Goal: Browse casually: Explore the website without a specific task or goal

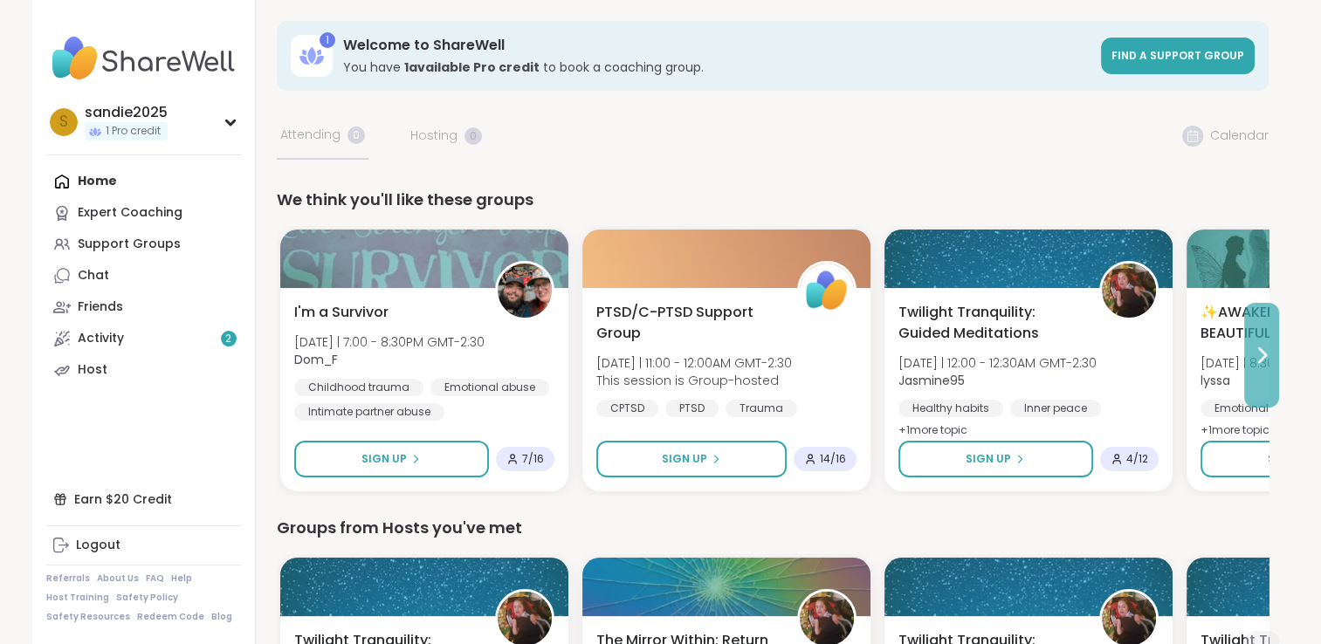
click at [1266, 352] on icon at bounding box center [1261, 355] width 21 height 21
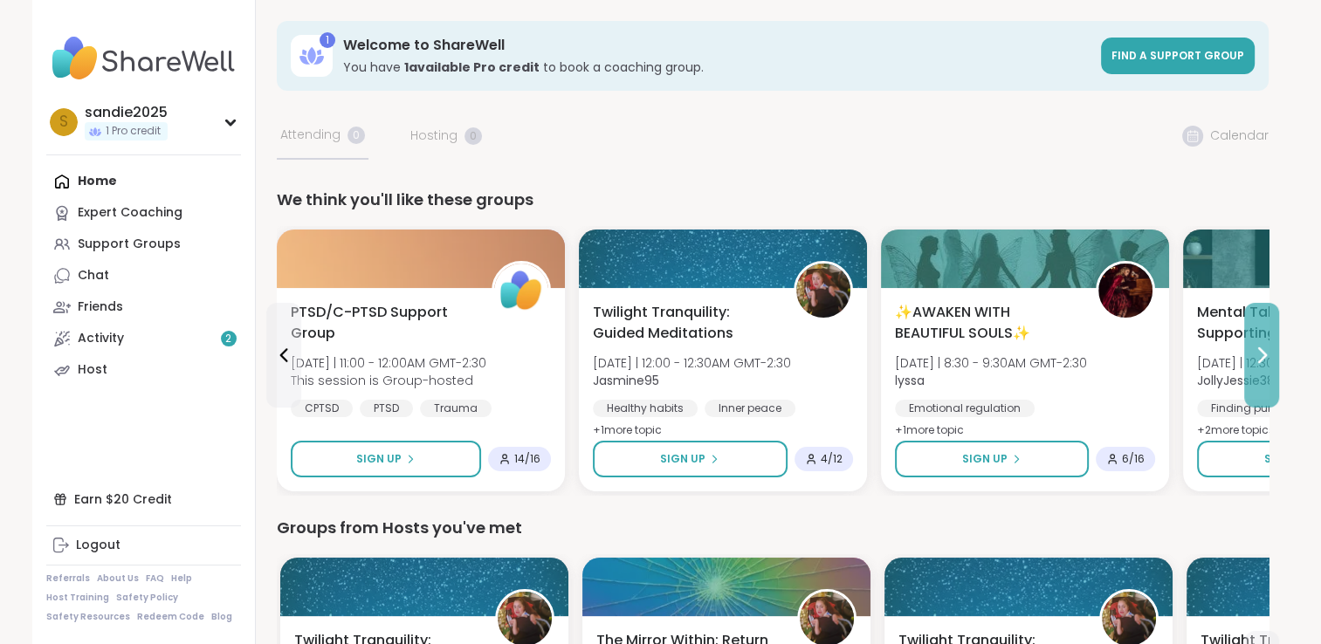
click at [1266, 352] on icon at bounding box center [1261, 355] width 21 height 21
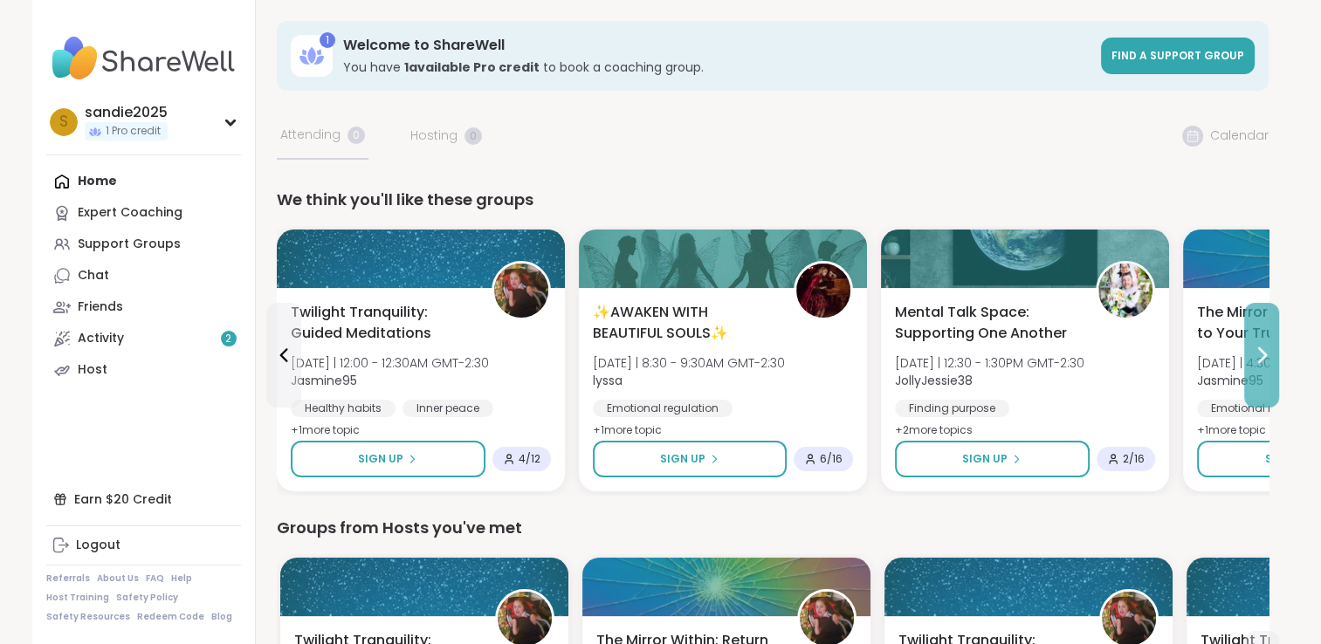
click at [1266, 352] on icon at bounding box center [1261, 355] width 21 height 21
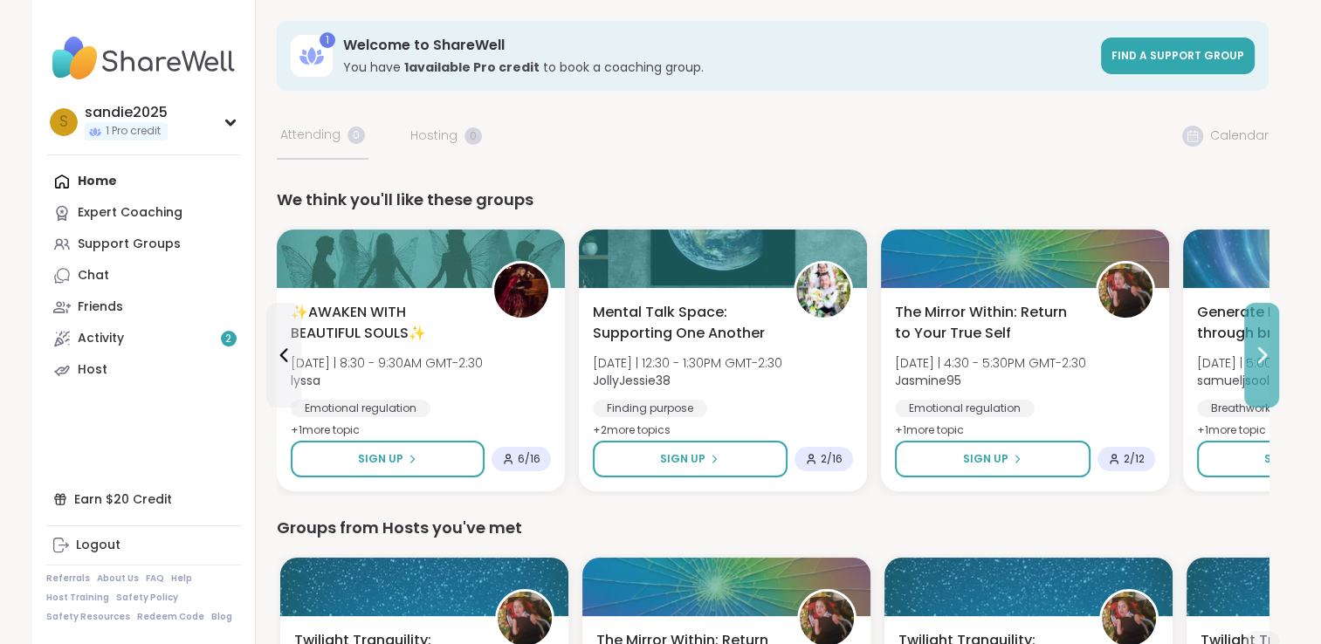
click at [1266, 352] on icon at bounding box center [1261, 355] width 21 height 21
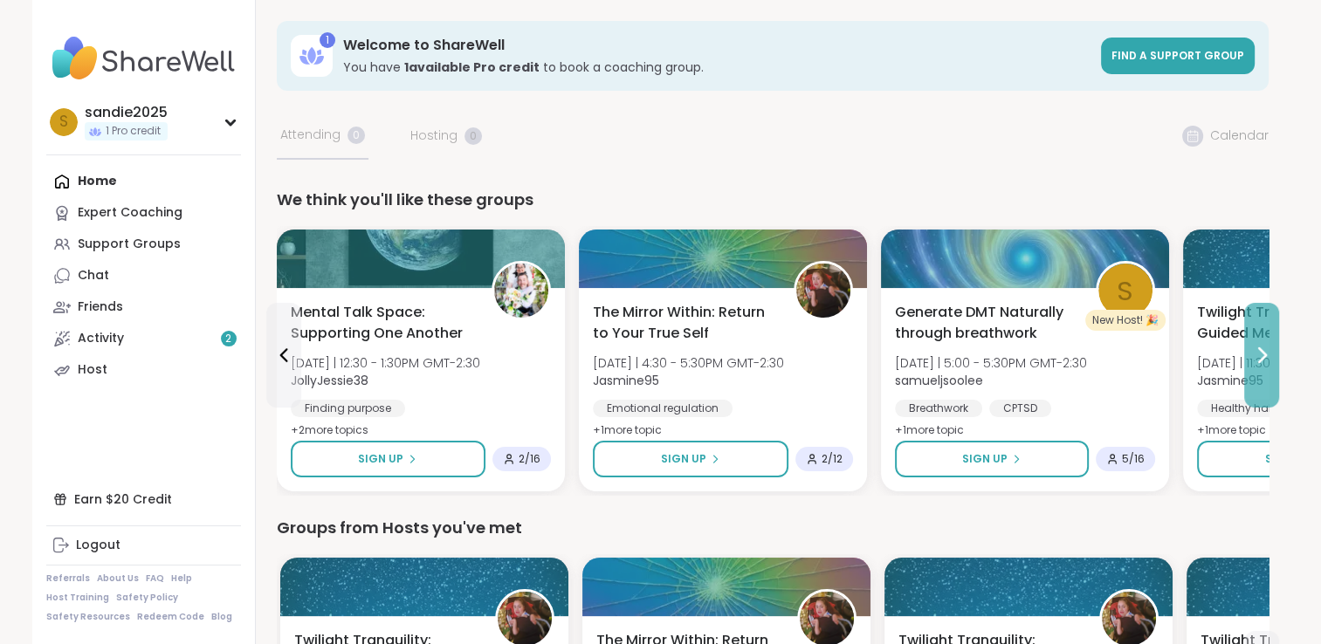
click at [1266, 352] on icon at bounding box center [1261, 355] width 21 height 21
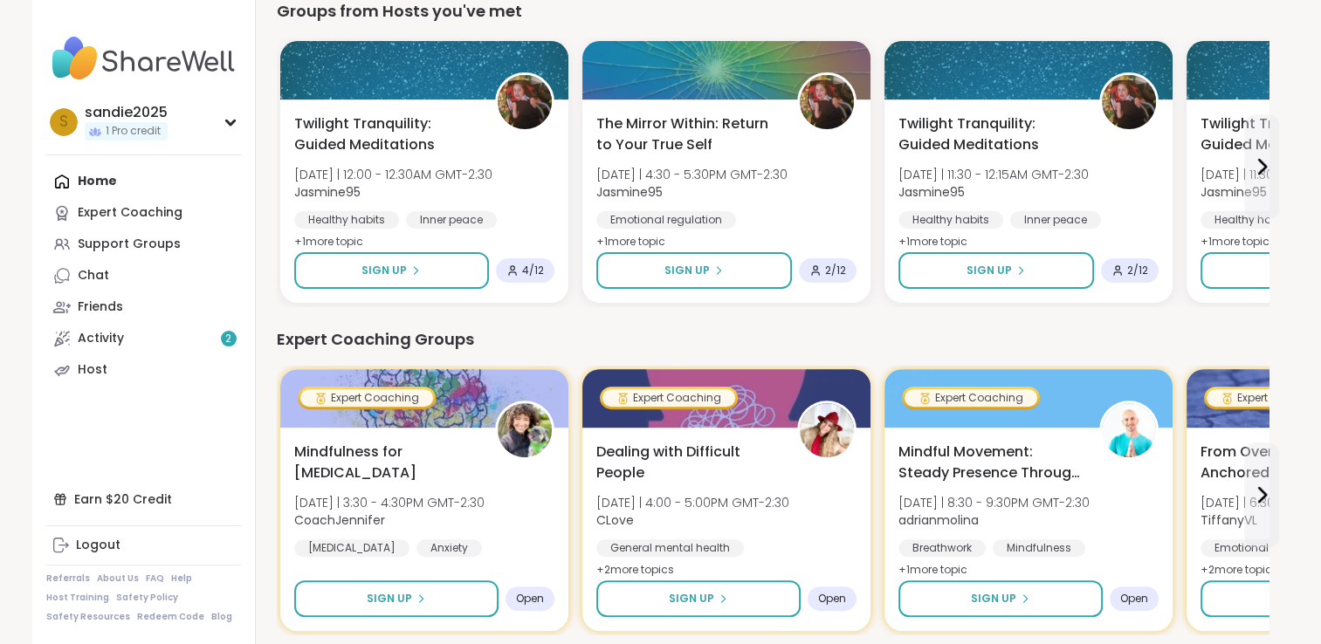
scroll to position [569, 0]
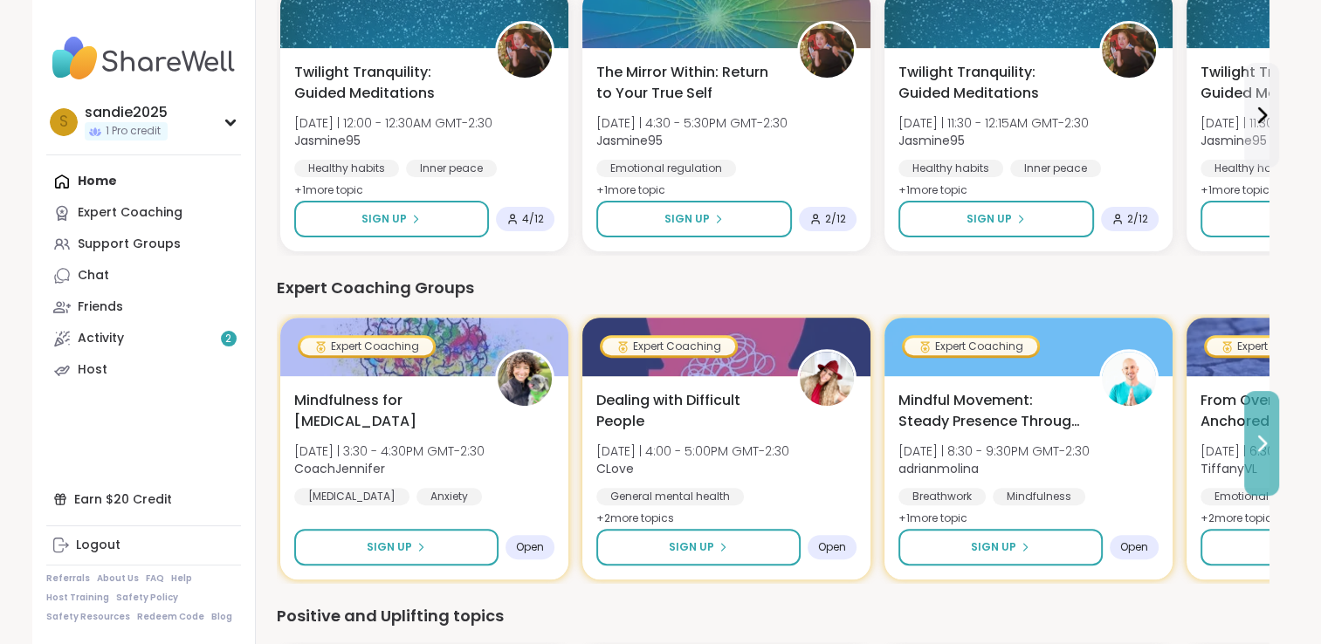
click at [1258, 445] on icon at bounding box center [1261, 443] width 21 height 21
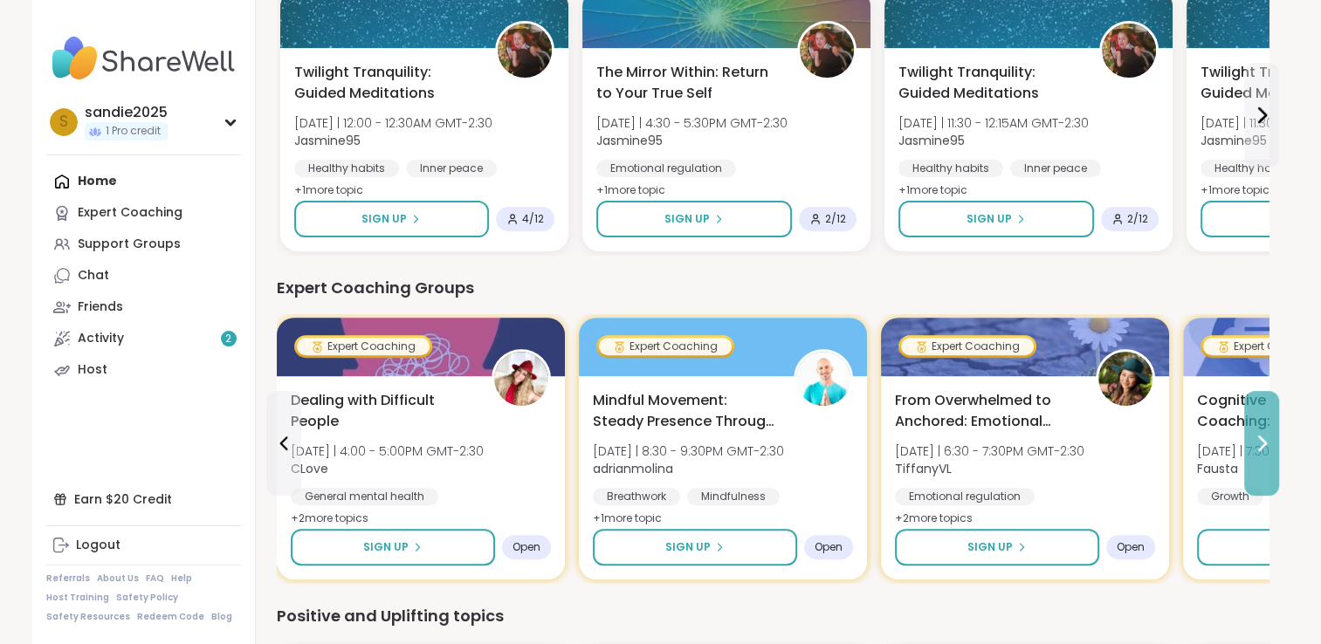
click at [1258, 445] on icon at bounding box center [1261, 443] width 21 height 21
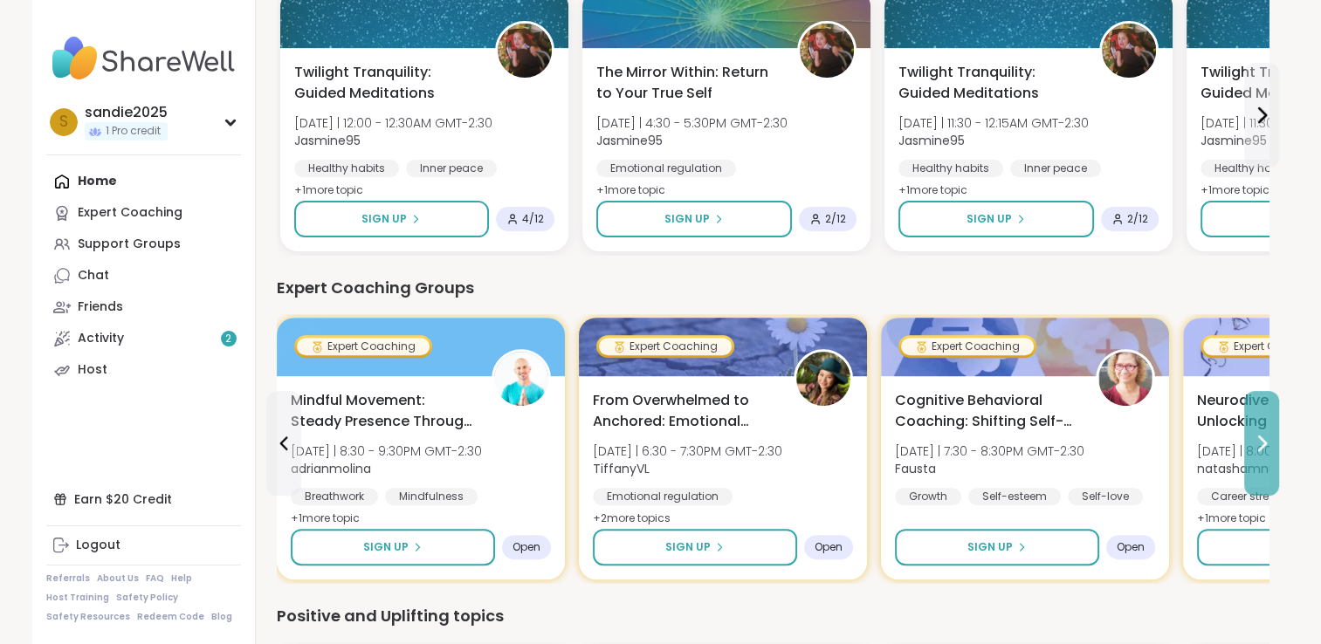
click at [1258, 445] on icon at bounding box center [1261, 443] width 21 height 21
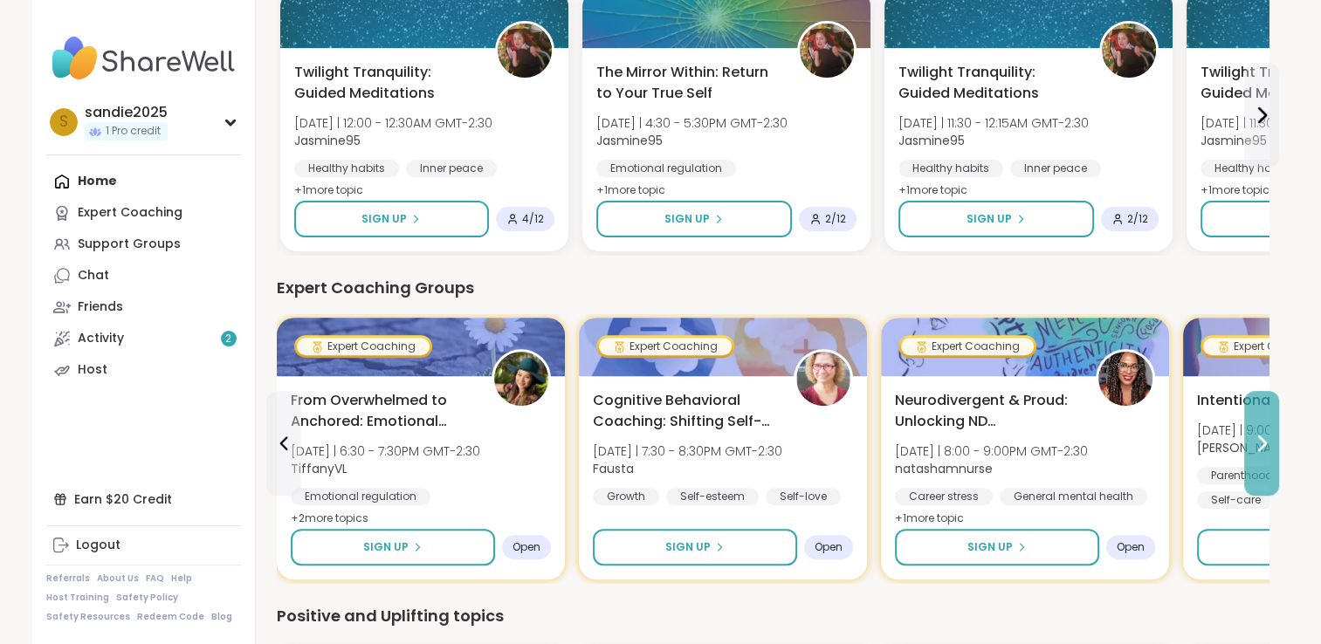
click at [1258, 445] on icon at bounding box center [1261, 443] width 21 height 21
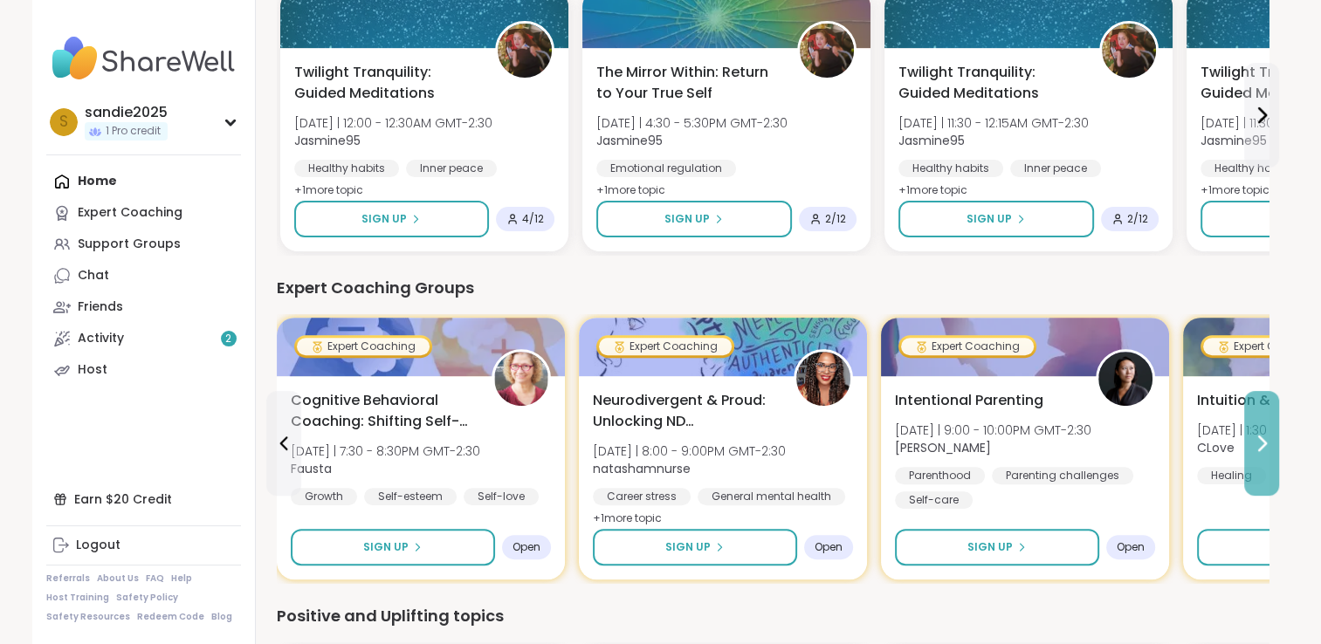
click at [1258, 445] on icon at bounding box center [1261, 443] width 21 height 21
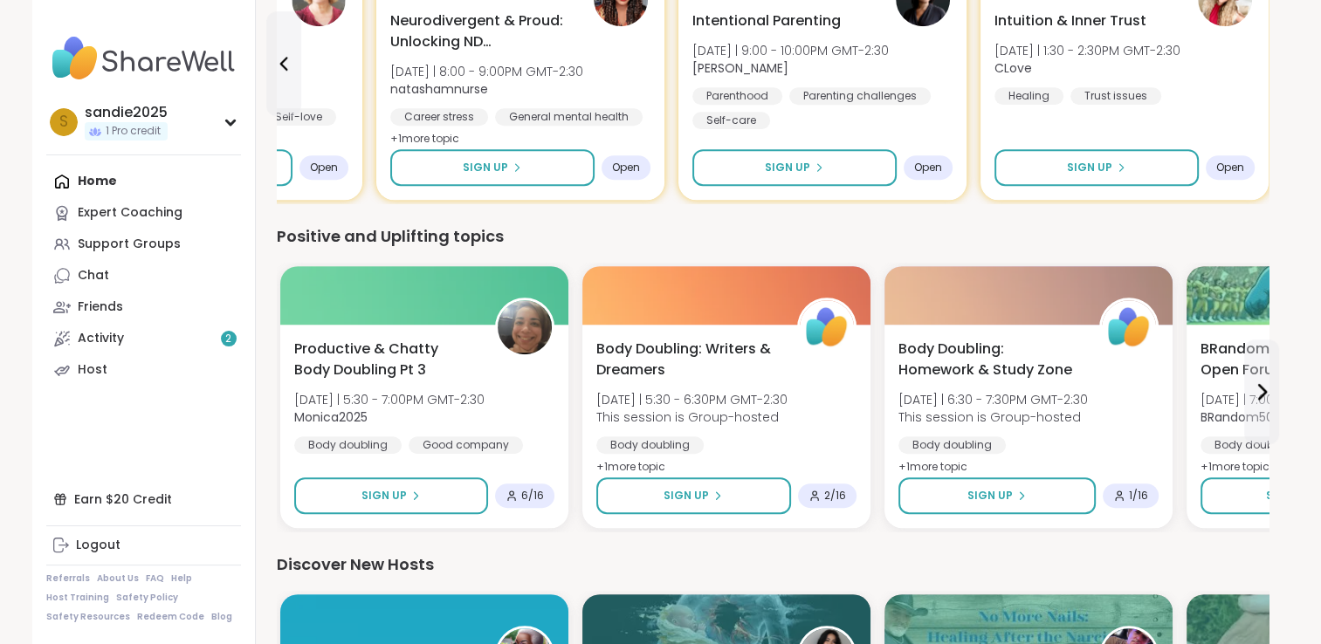
scroll to position [1032, 0]
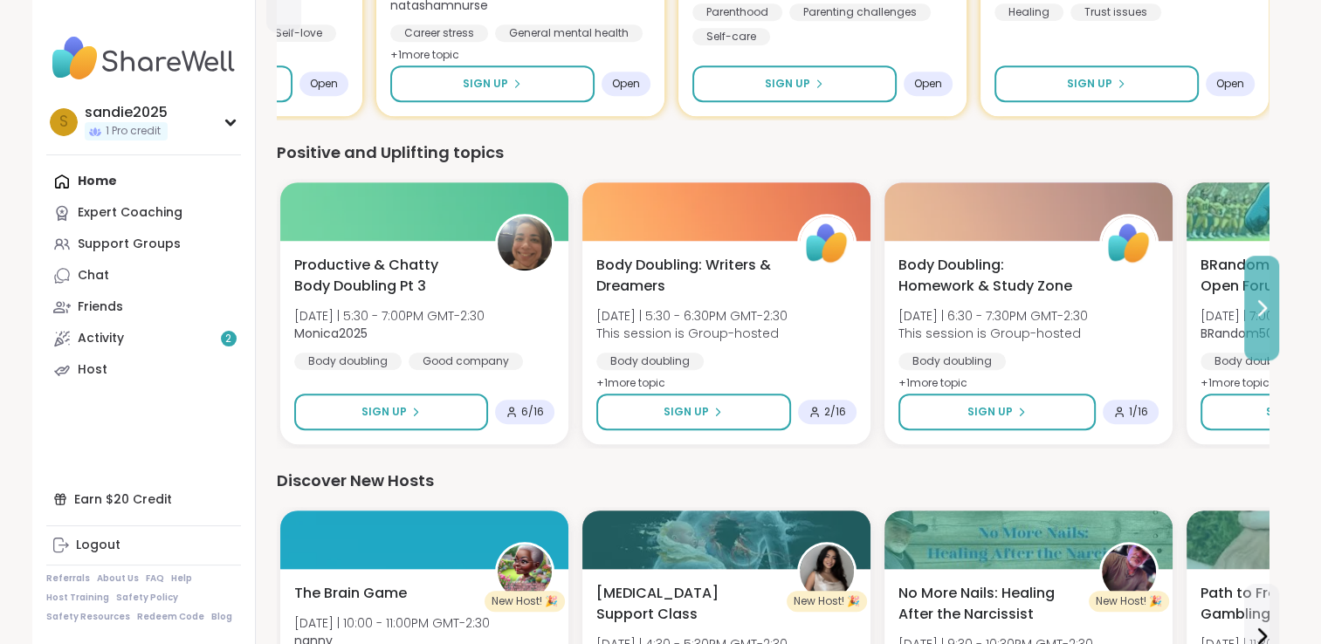
click at [1264, 313] on icon at bounding box center [1261, 308] width 21 height 21
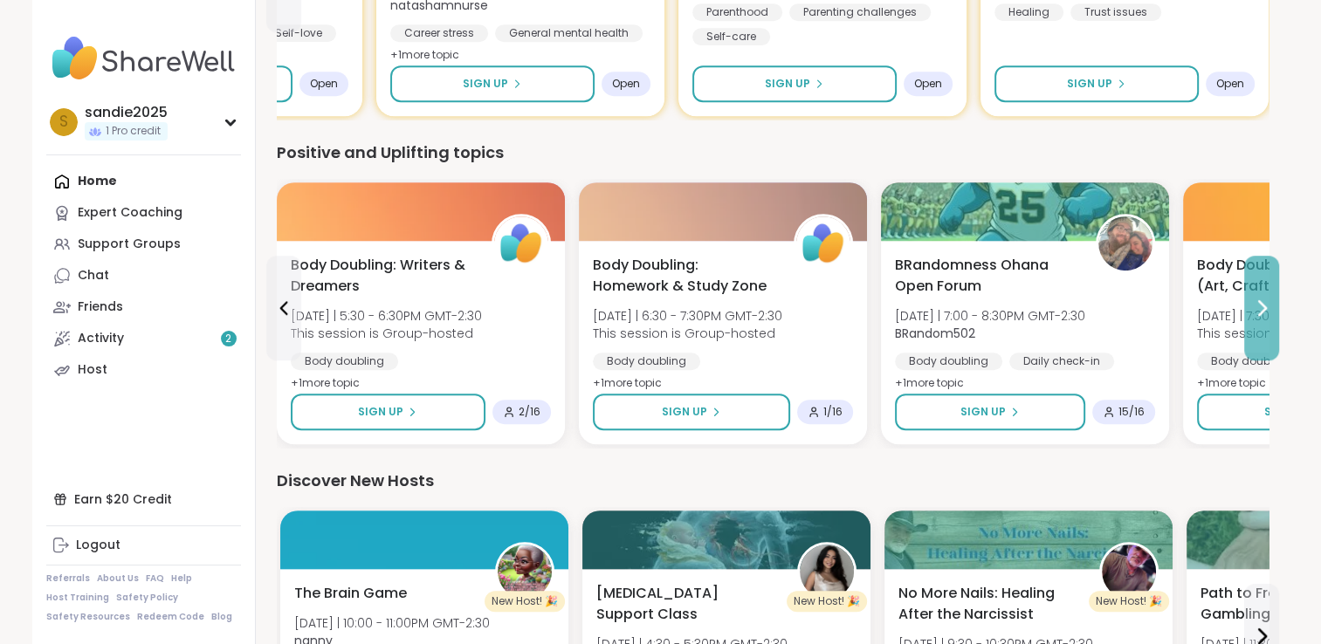
click at [1264, 313] on icon at bounding box center [1261, 308] width 21 height 21
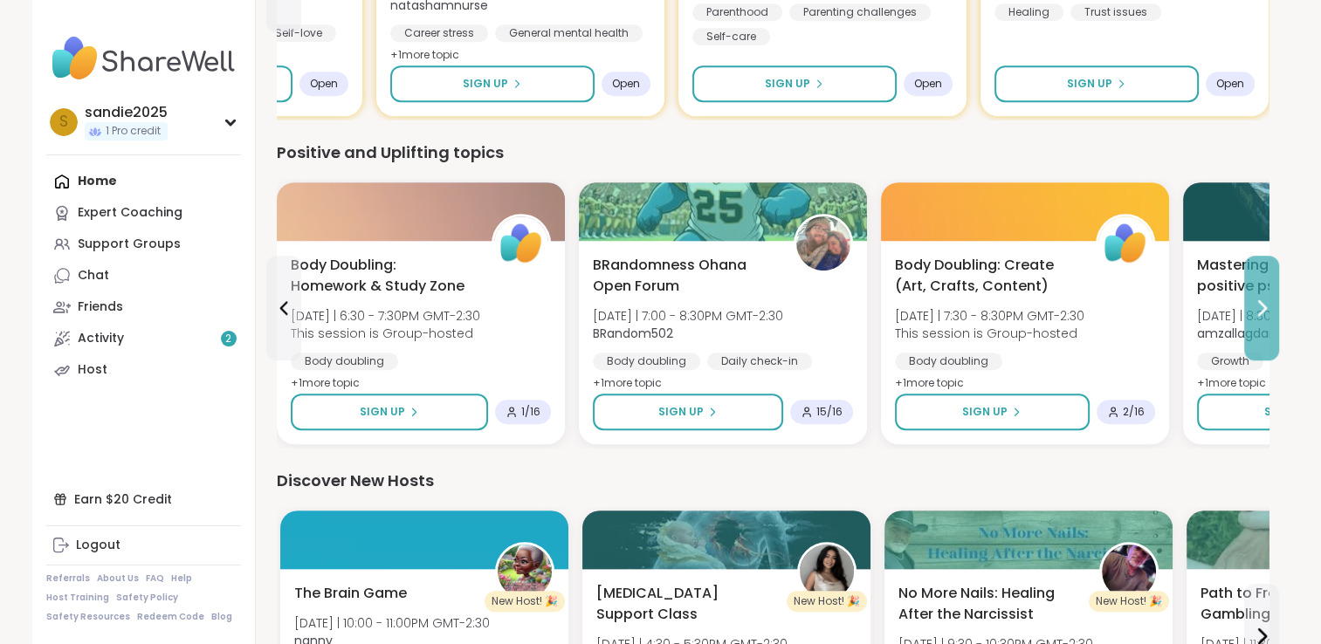
click at [1264, 306] on icon at bounding box center [1262, 308] width 7 height 14
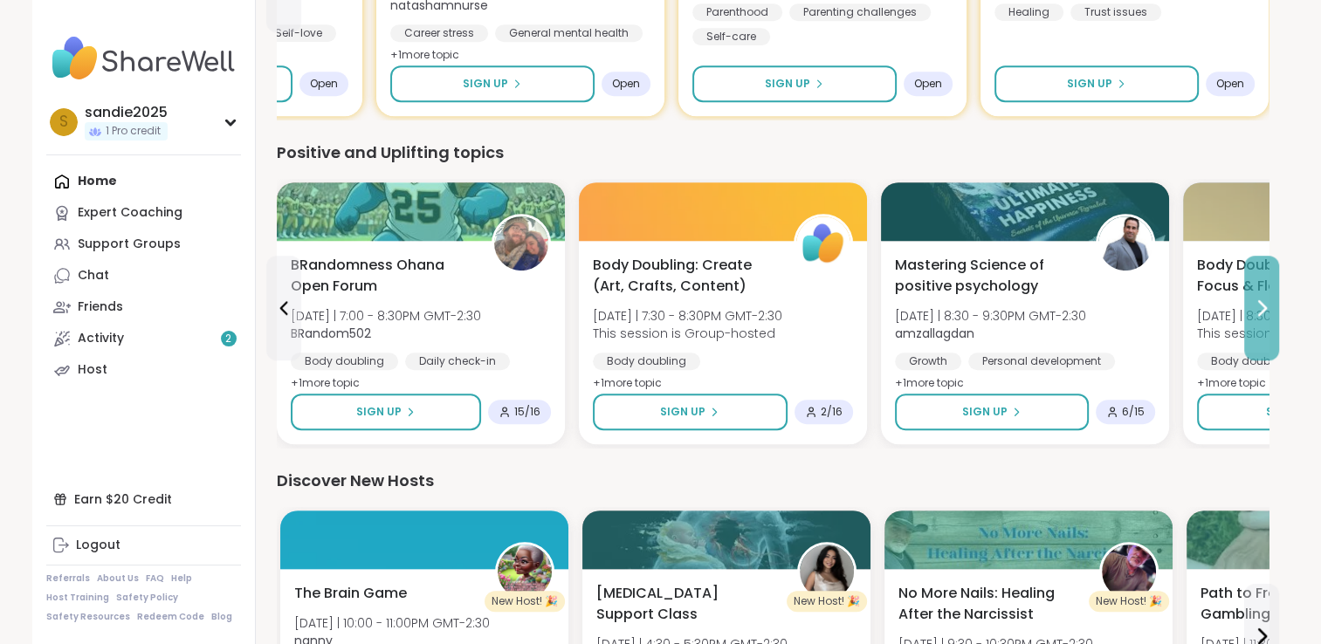
click at [1264, 306] on icon at bounding box center [1262, 308] width 7 height 14
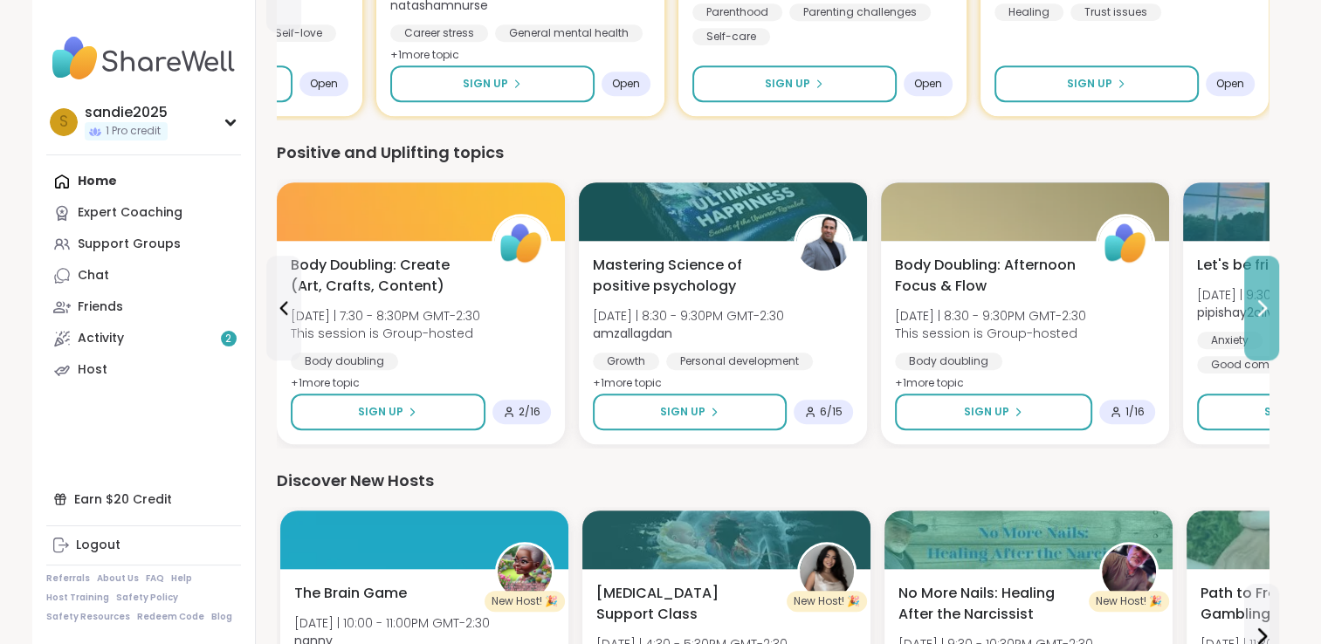
click at [1264, 306] on icon at bounding box center [1262, 308] width 7 height 14
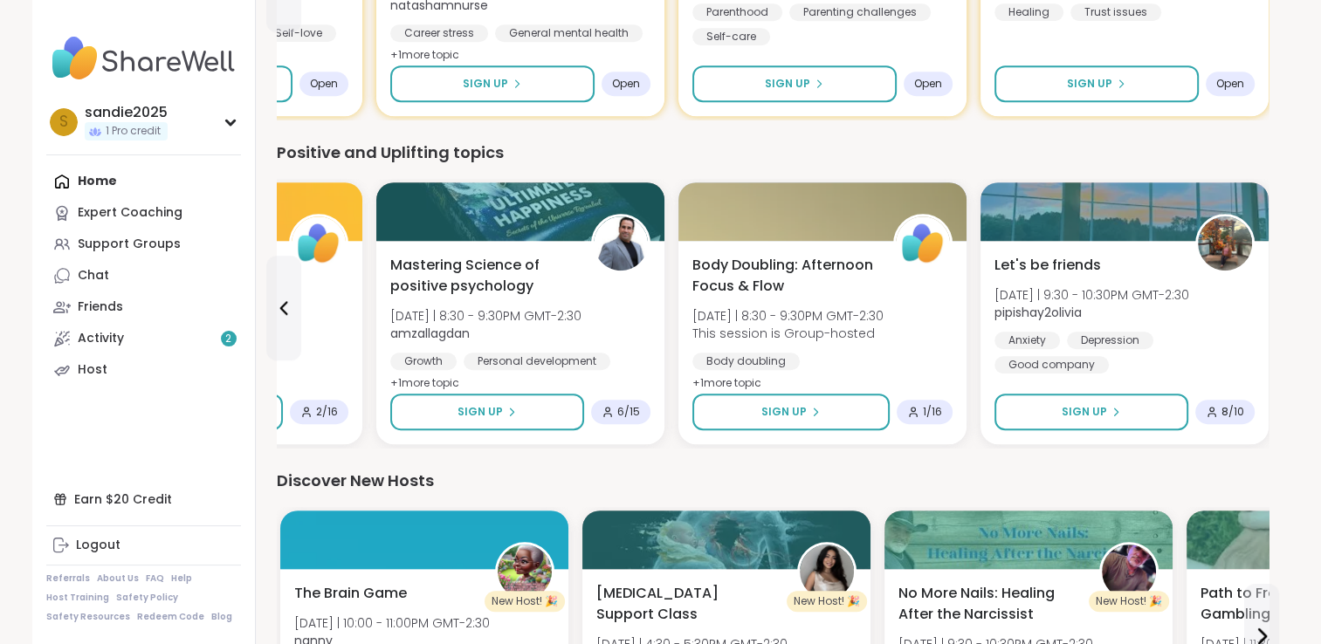
drag, startPoint x: 1319, startPoint y: 335, endPoint x: 1306, endPoint y: 383, distance: 48.7
click at [1306, 383] on div "sandie2025 1 Pro credit s sandie2025 1 Pro credit Profile Membership Settings H…" at bounding box center [660, 74] width 1321 height 2212
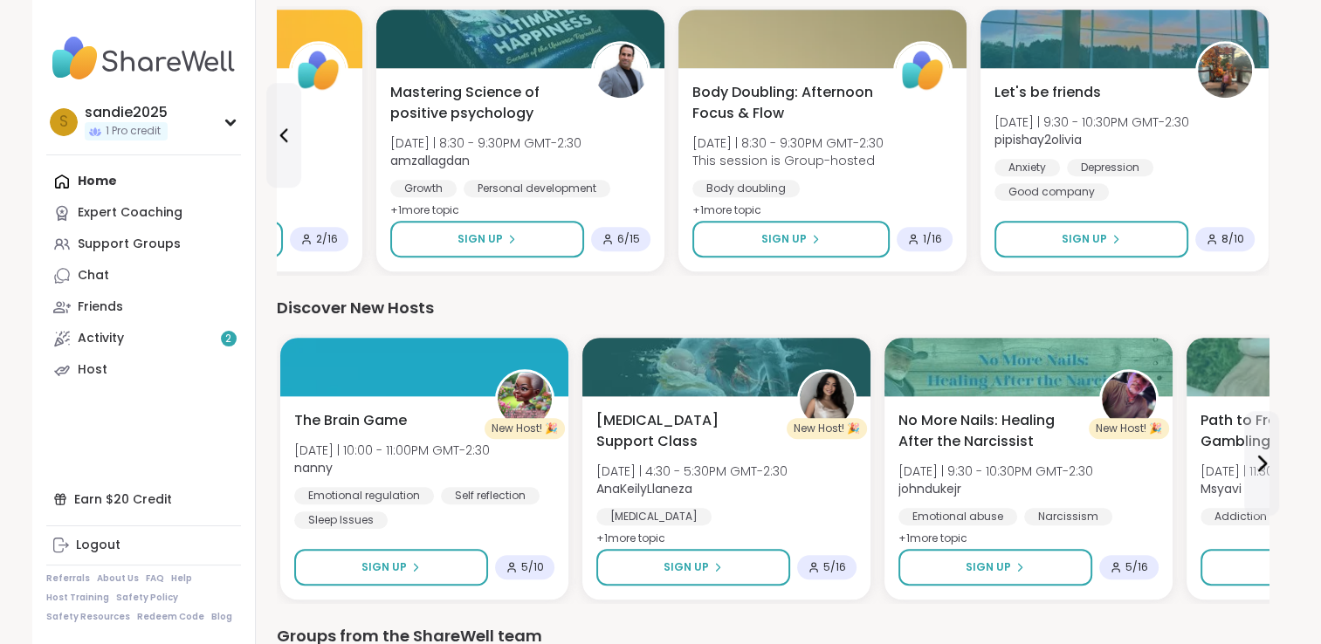
scroll to position [1197, 0]
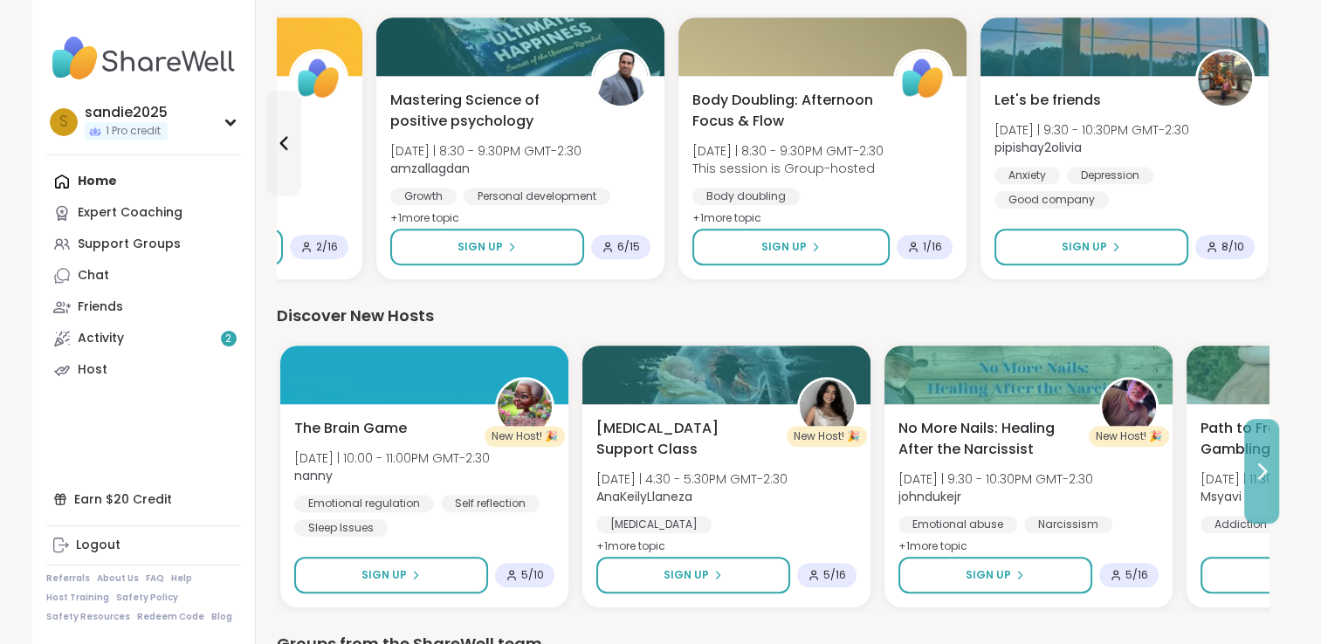
click at [1259, 473] on icon at bounding box center [1261, 471] width 21 height 21
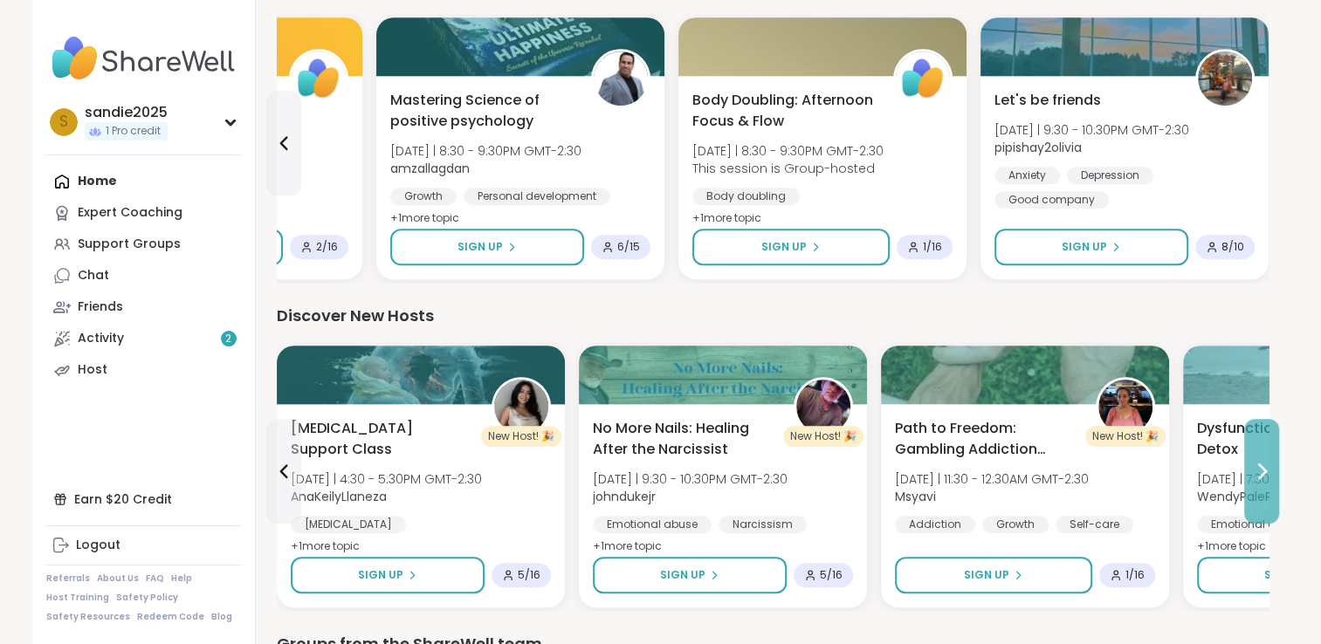
click at [1259, 473] on icon at bounding box center [1261, 471] width 21 height 21
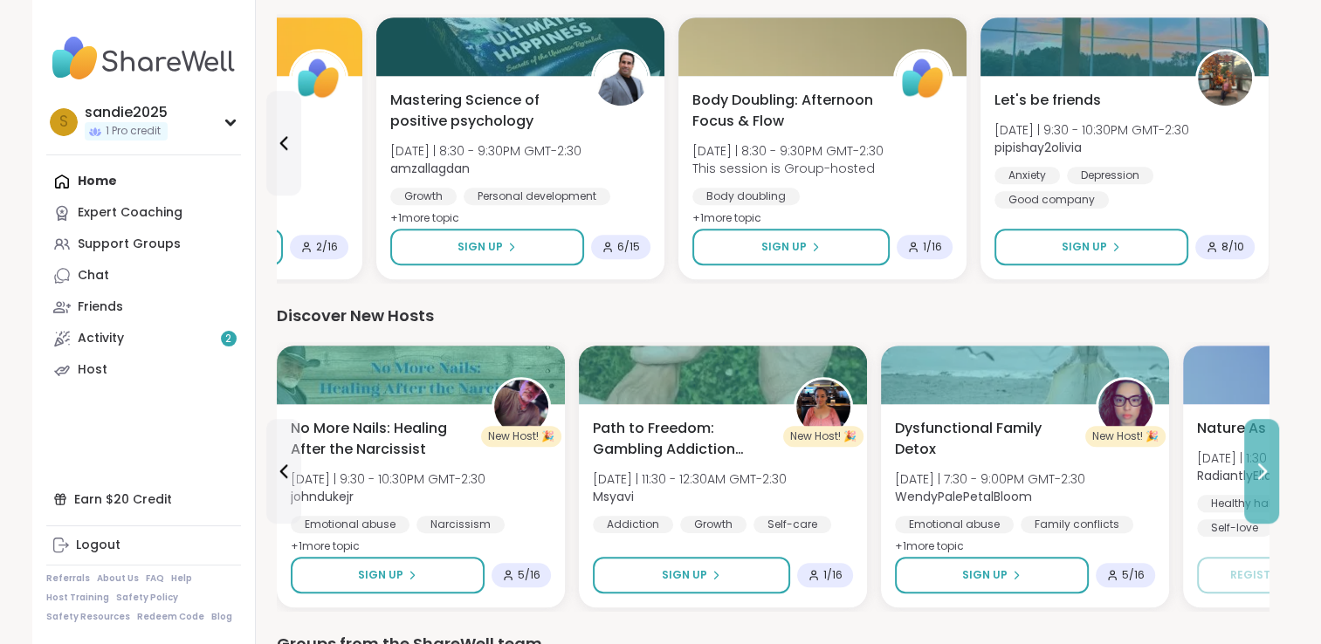
click at [1264, 473] on icon at bounding box center [1262, 472] width 7 height 14
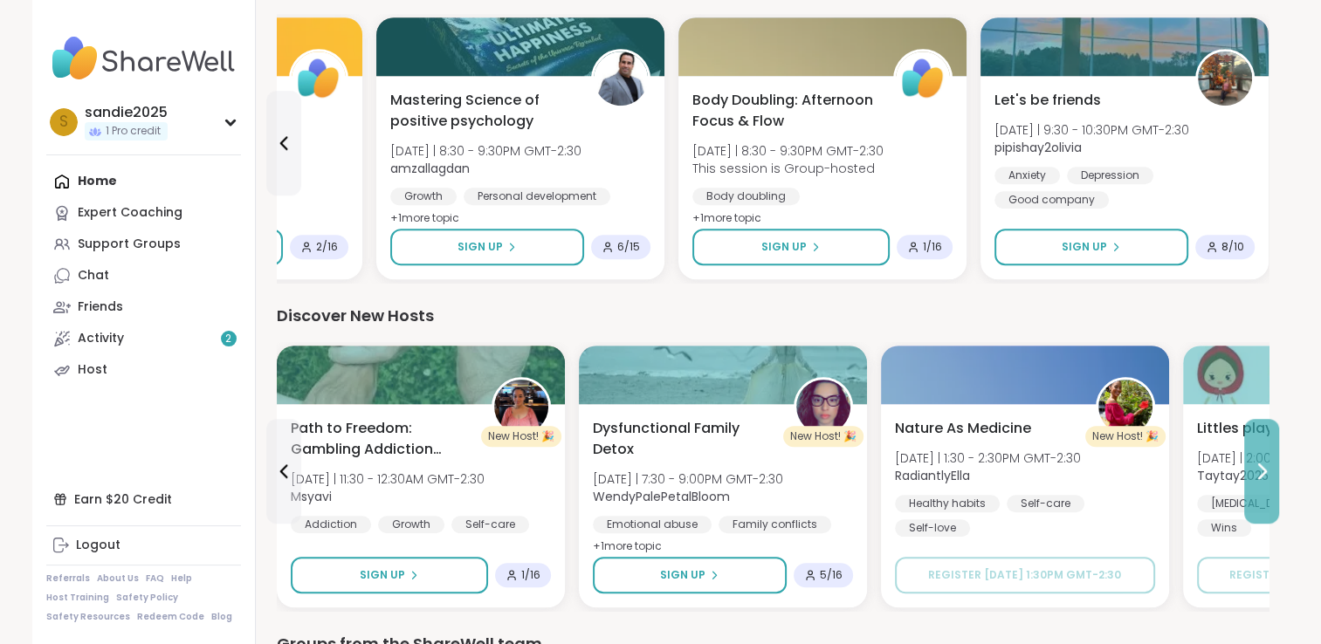
click at [1264, 473] on icon at bounding box center [1262, 472] width 7 height 14
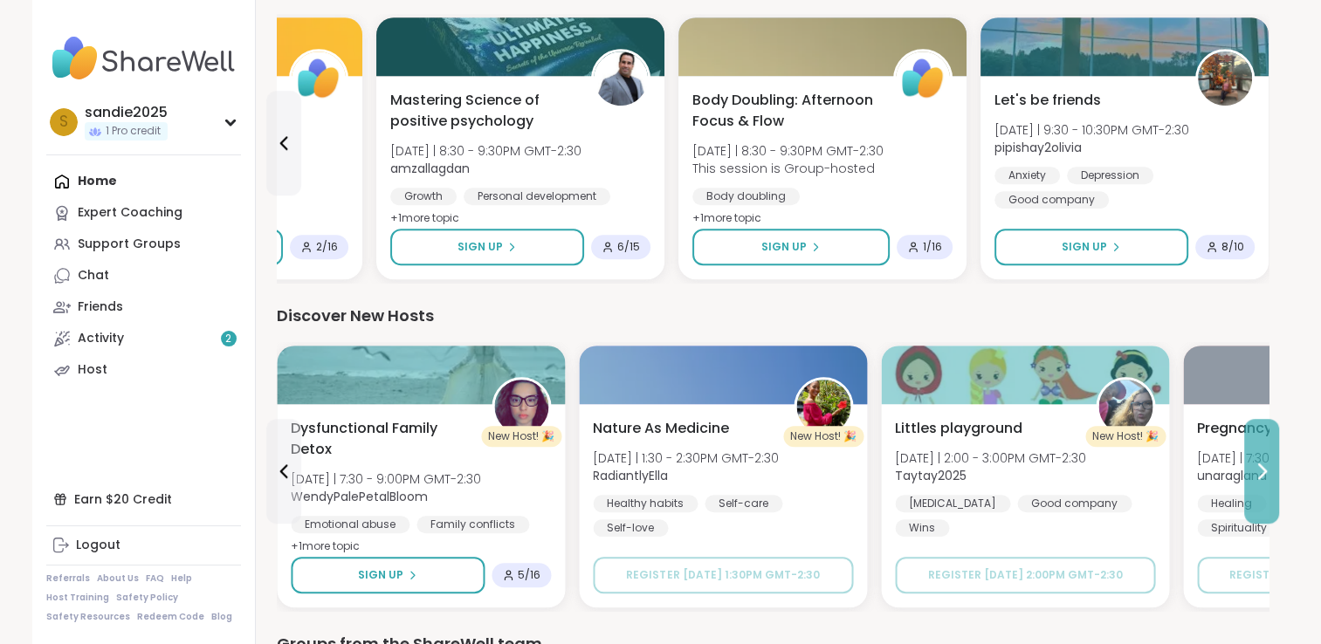
click at [1264, 473] on icon at bounding box center [1262, 472] width 7 height 14
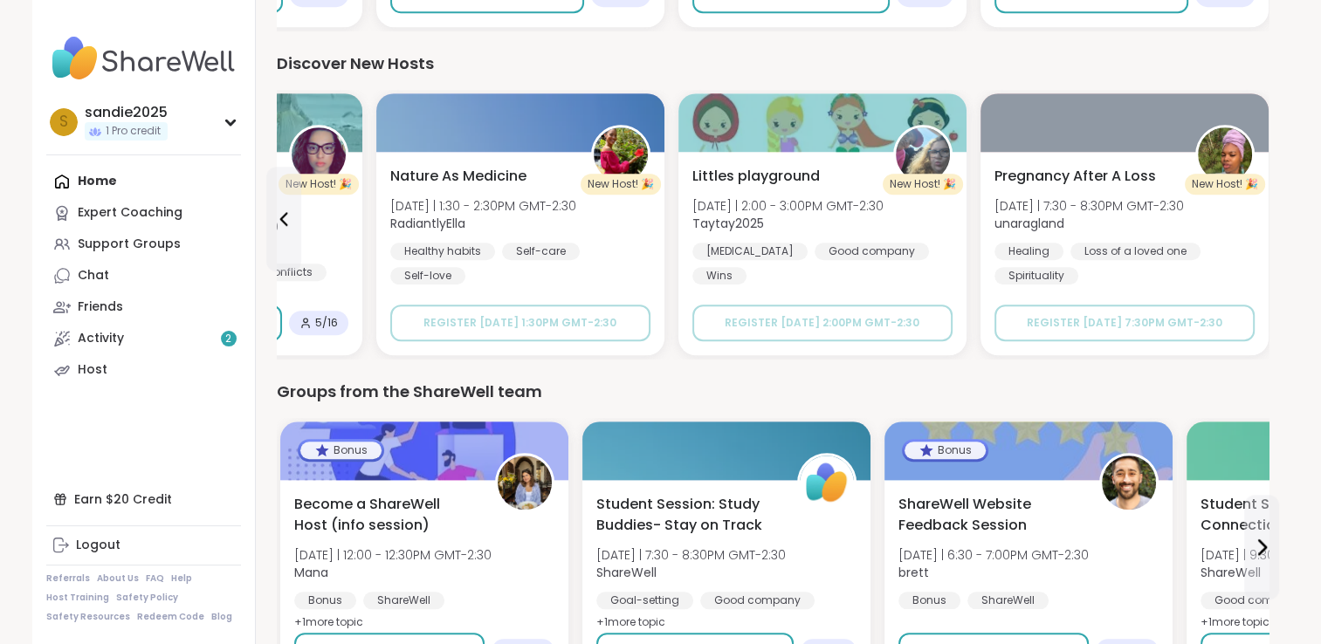
scroll to position [1567, 0]
